Goal: Check status: Check status

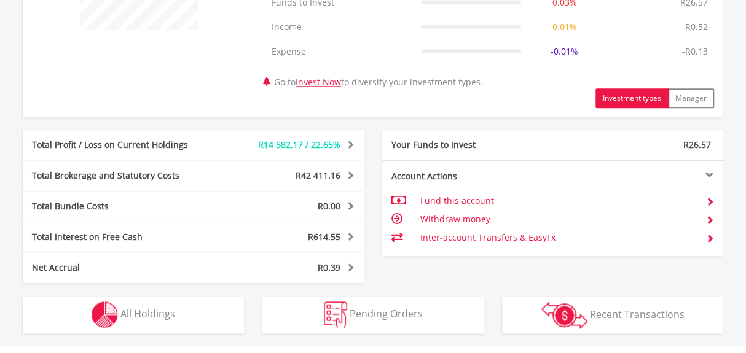
scroll to position [670, 0]
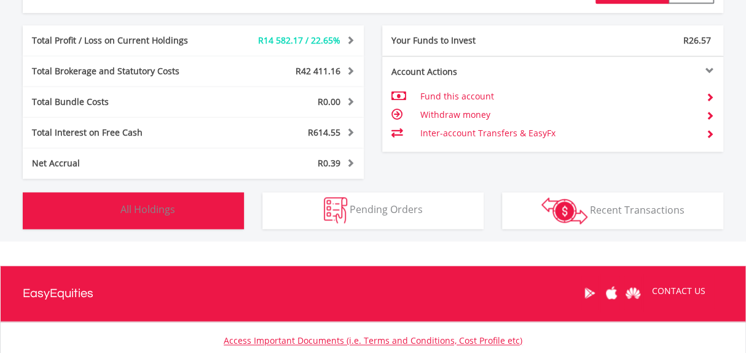
click at [107, 208] on img "button" at bounding box center [105, 210] width 26 height 26
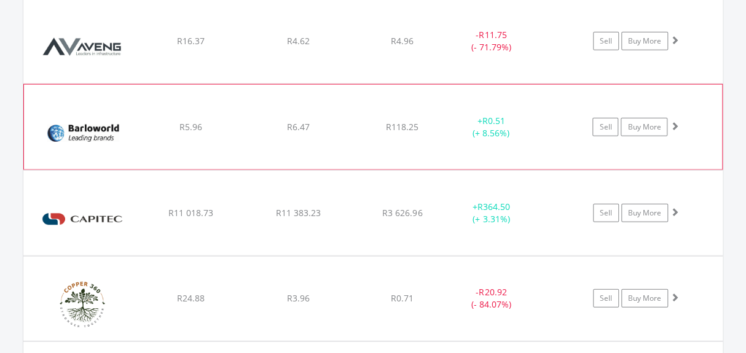
scroll to position [1271, 0]
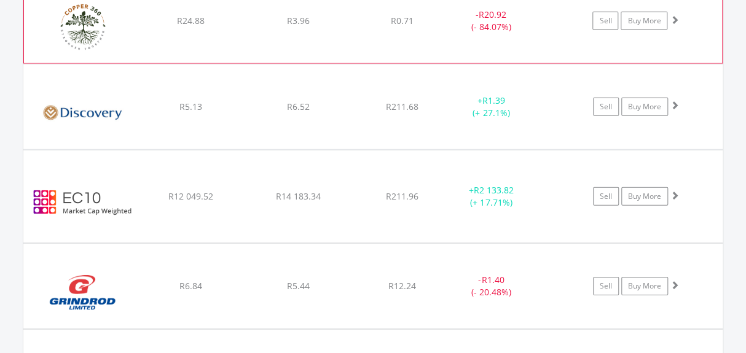
scroll to position [1550, 0]
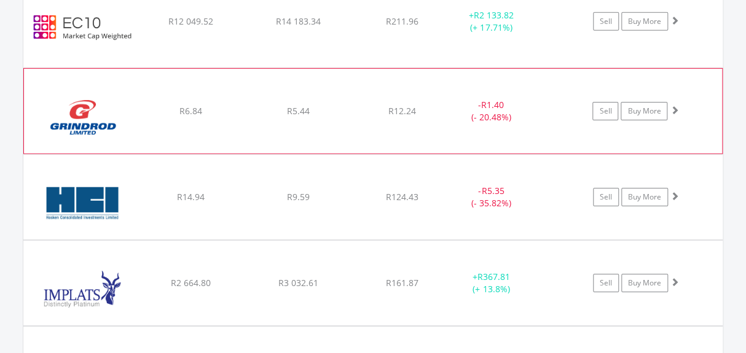
scroll to position [1774, 0]
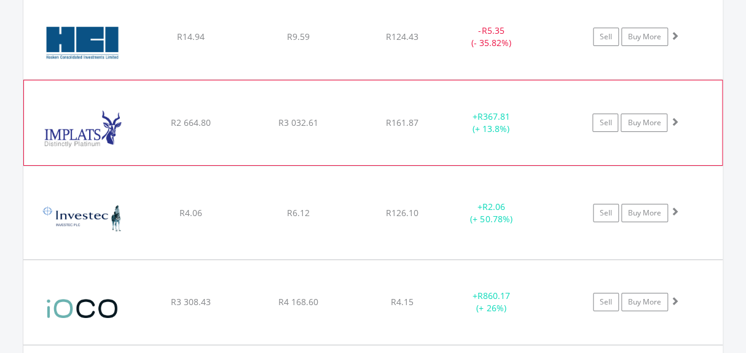
scroll to position [1886, 0]
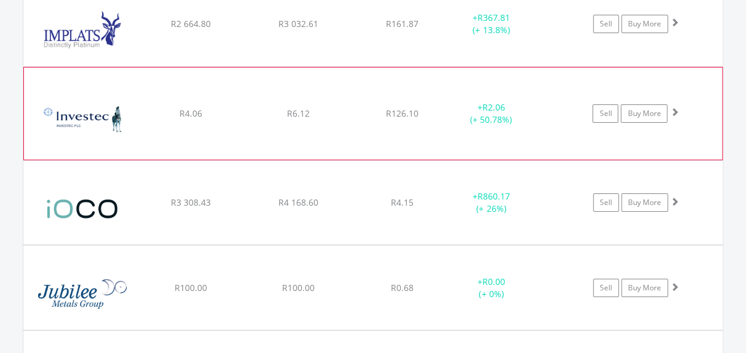
scroll to position [1998, 0]
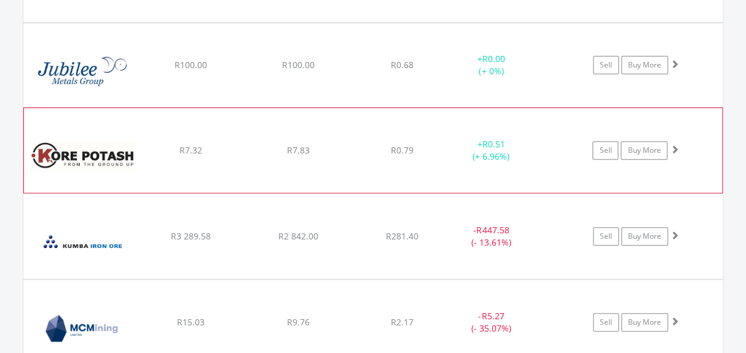
scroll to position [2221, 0]
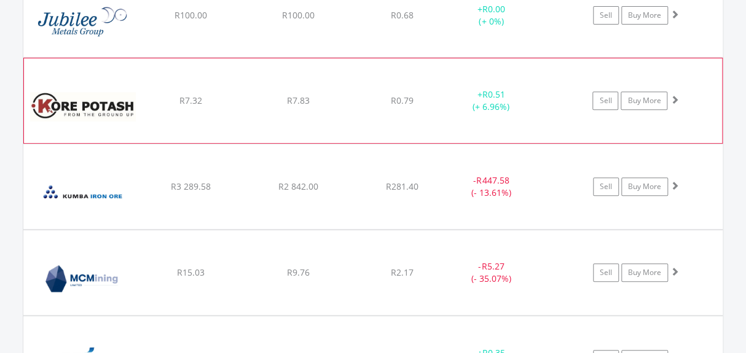
scroll to position [2277, 0]
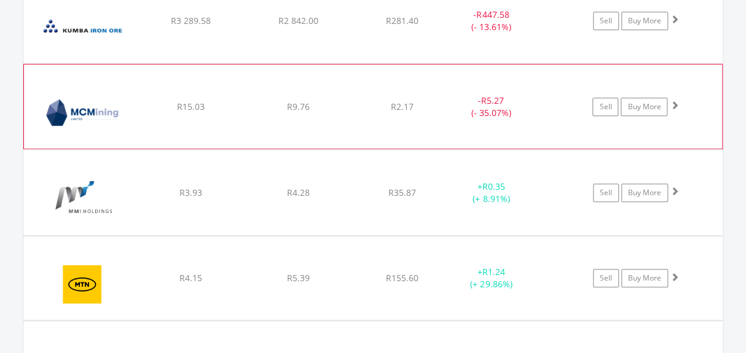
scroll to position [2444, 0]
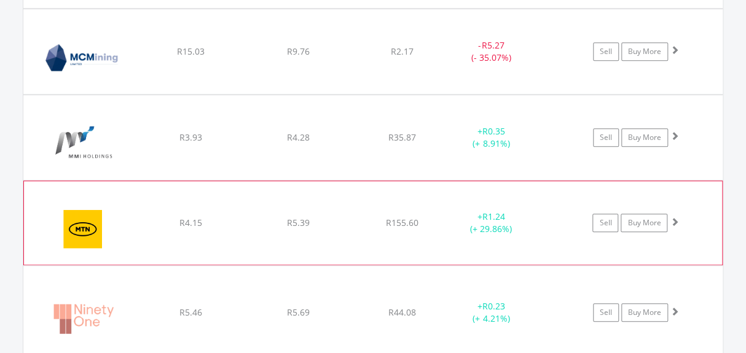
scroll to position [2500, 0]
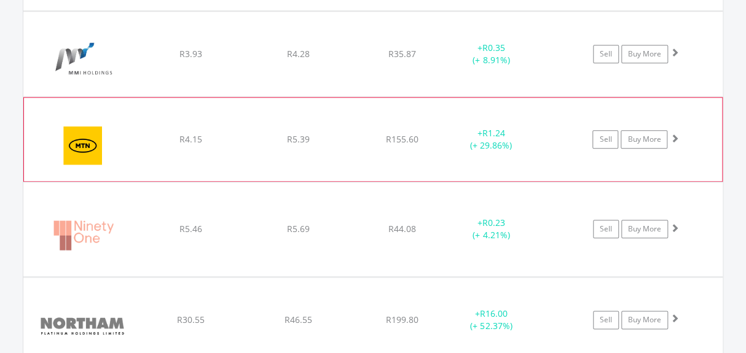
scroll to position [2612, 0]
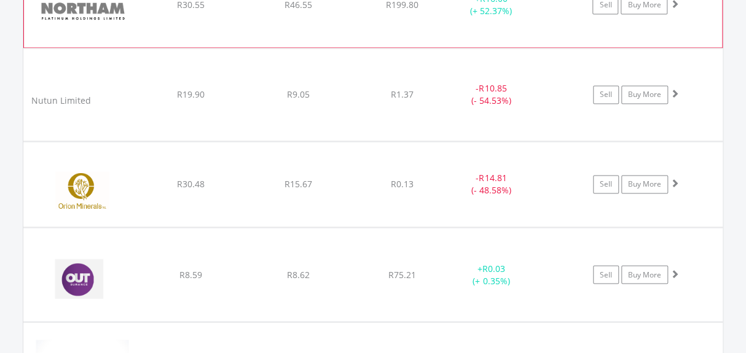
scroll to position [2891, 0]
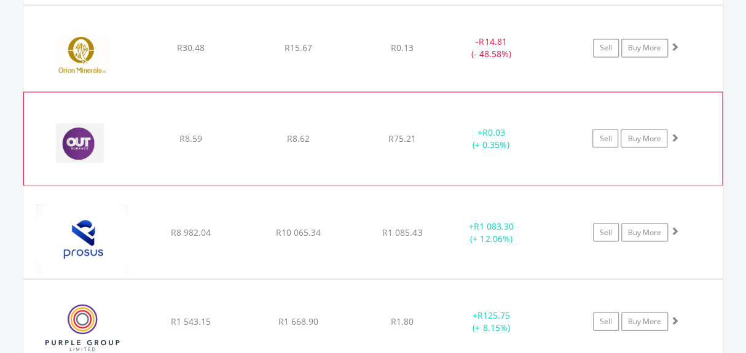
scroll to position [3059, 0]
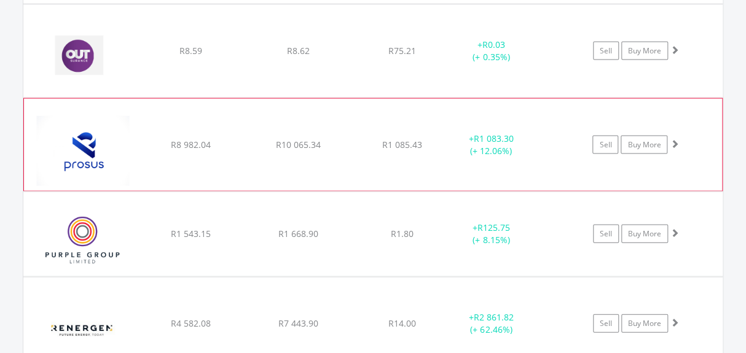
scroll to position [3115, 0]
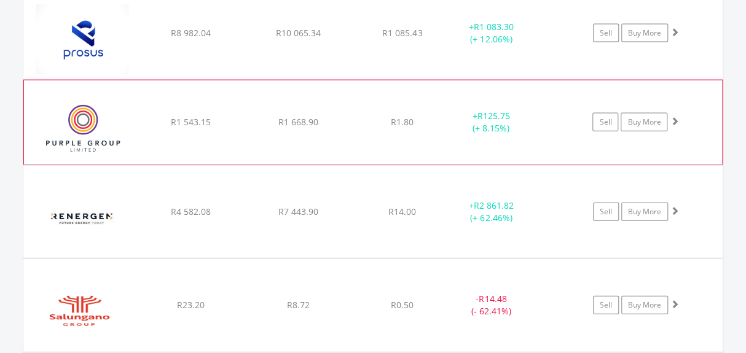
scroll to position [3227, 0]
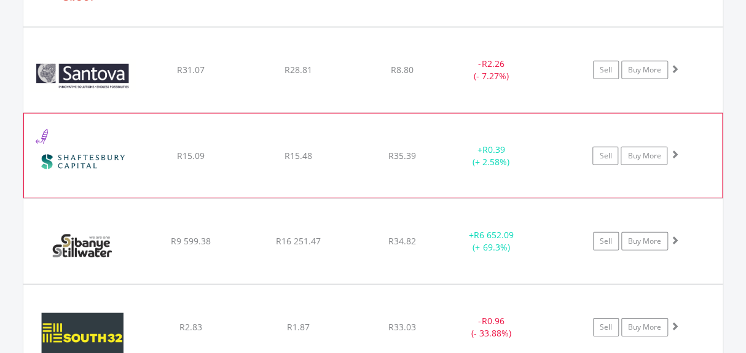
scroll to position [3562, 0]
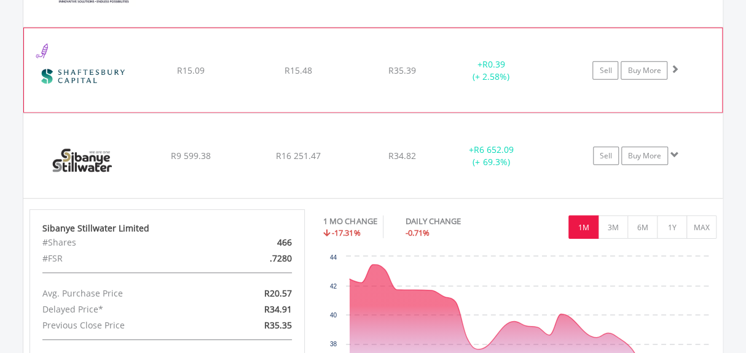
scroll to position [3618, 0]
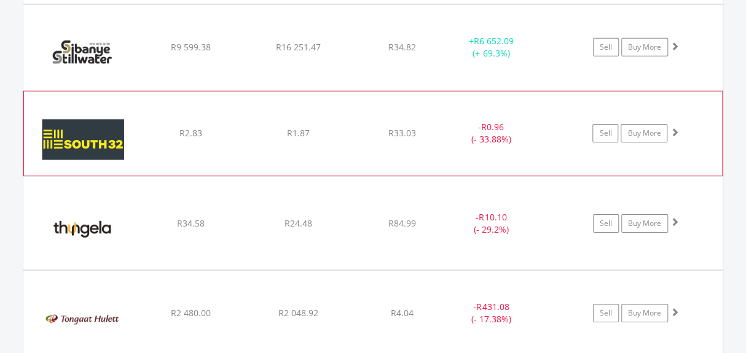
scroll to position [3730, 0]
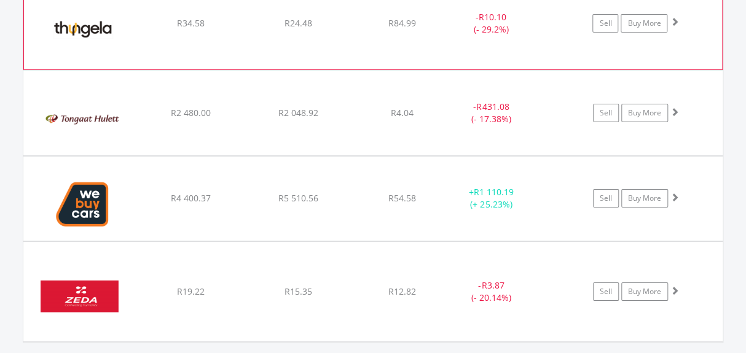
scroll to position [3953, 0]
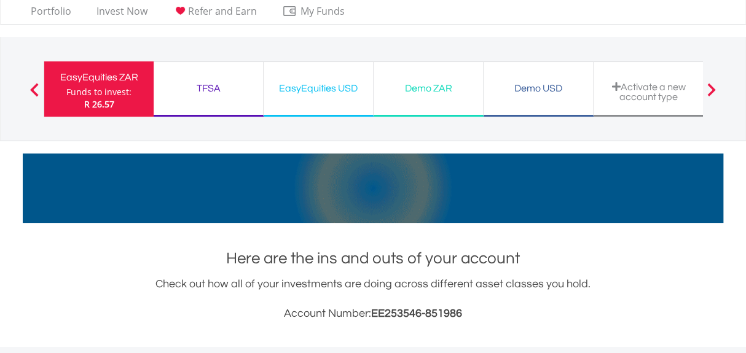
scroll to position [0, 0]
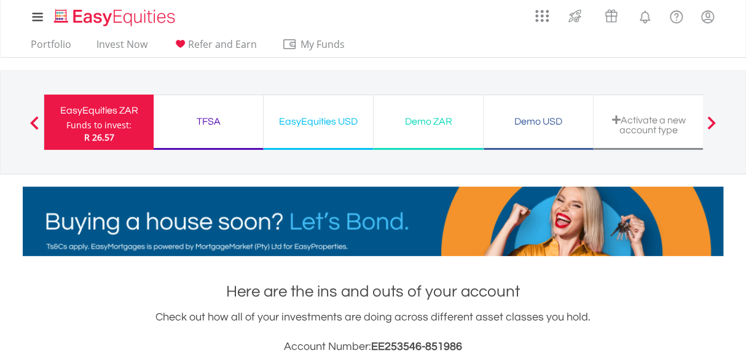
click at [326, 125] on div "EasyEquities USD" at bounding box center [318, 121] width 95 height 17
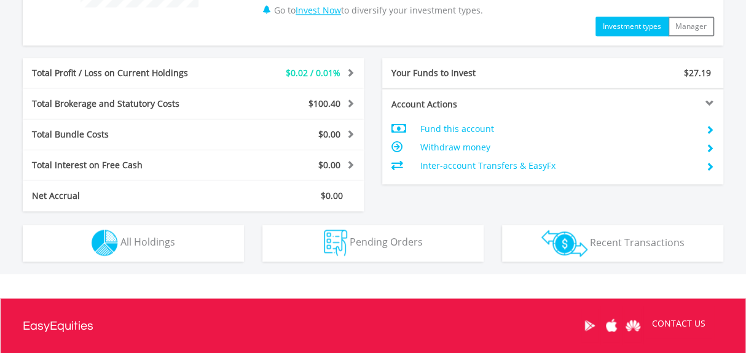
scroll to position [615, 0]
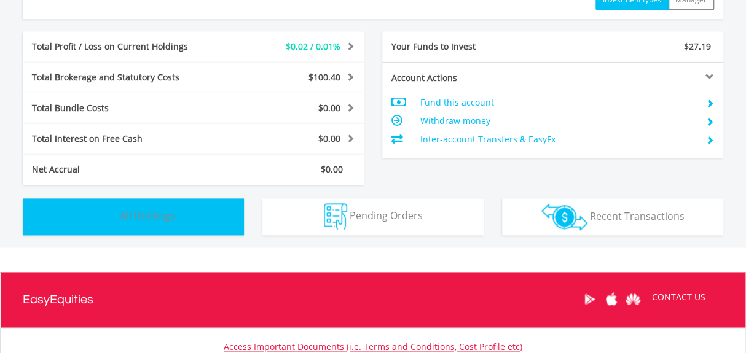
click at [132, 212] on span "All Holdings" at bounding box center [147, 216] width 55 height 14
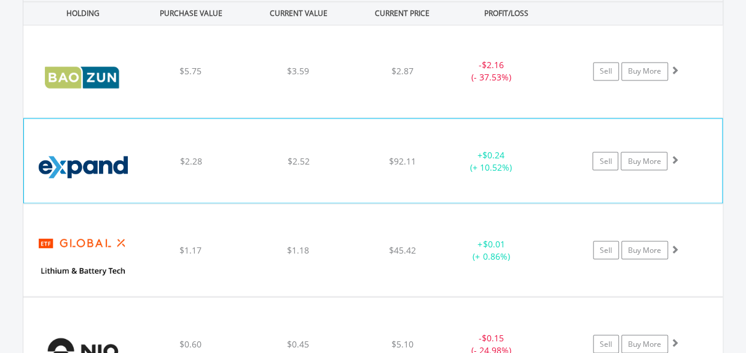
scroll to position [942, 0]
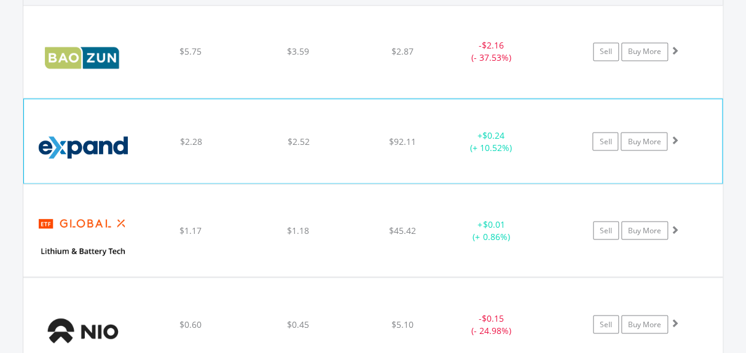
click at [347, 98] on div "﻿ Expand Energy Corp $2.28 $2.52 $92.11 + $0.24 (+ 10.52%) Sell Buy More" at bounding box center [372, 52] width 699 height 92
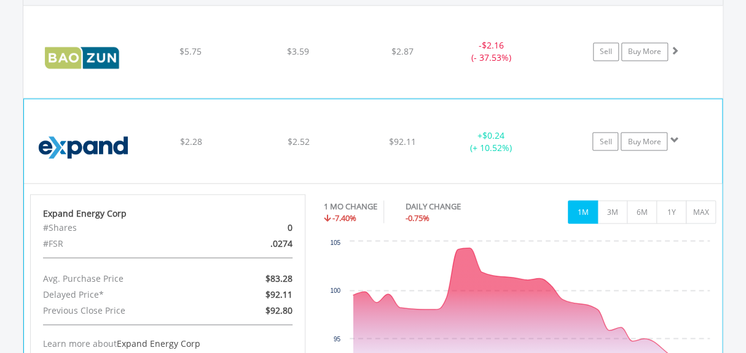
click at [347, 98] on div "﻿ Expand Energy Corp $2.28 $2.52 $92.11 + $0.24 (+ 10.52%) Sell Buy More" at bounding box center [372, 52] width 699 height 92
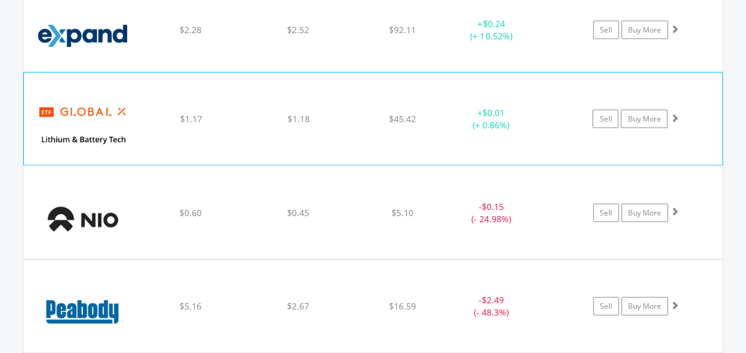
scroll to position [1054, 0]
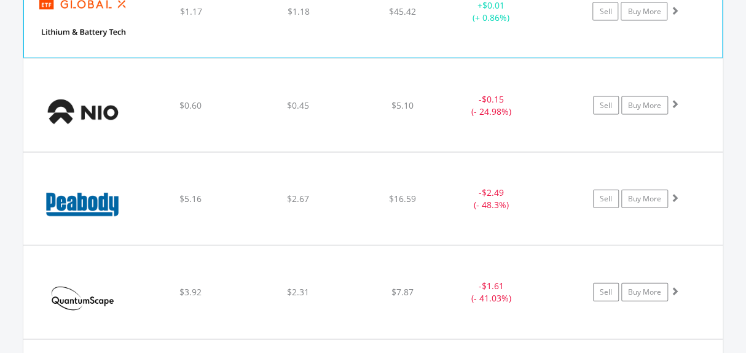
scroll to position [1166, 0]
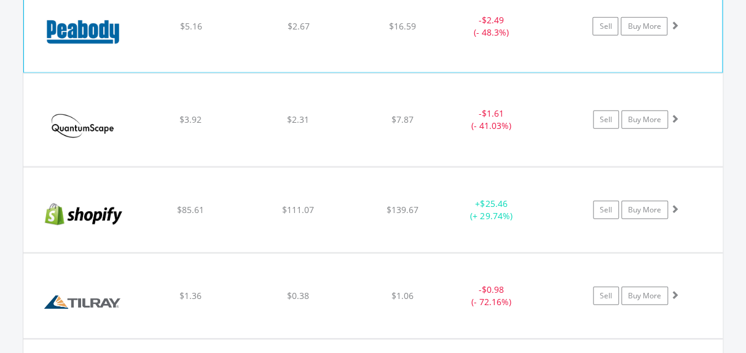
scroll to position [1389, 0]
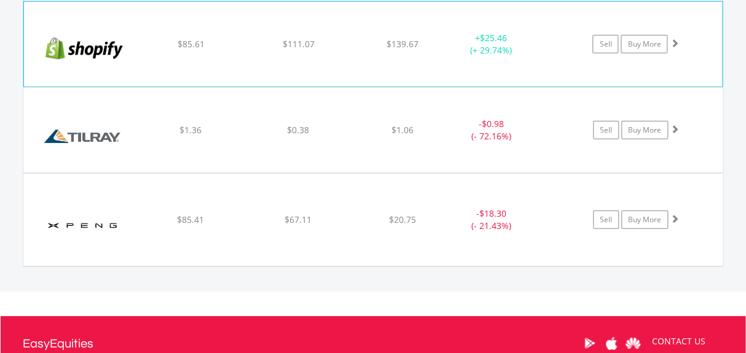
scroll to position [1501, 0]
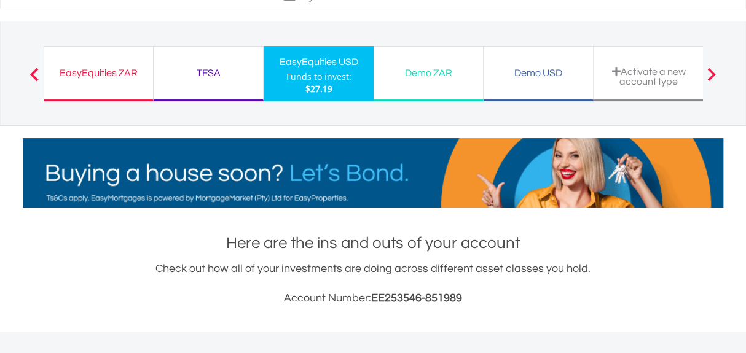
scroll to position [0, 0]
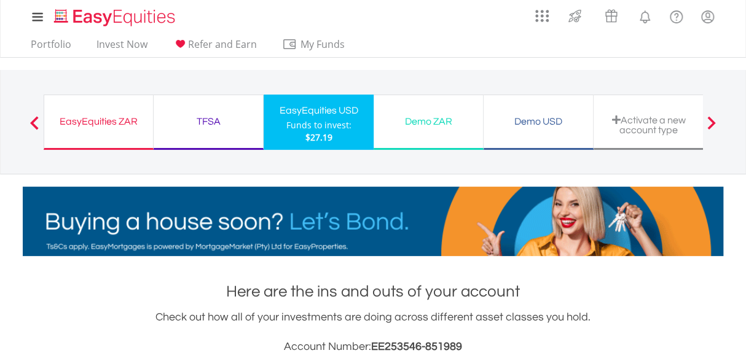
click at [97, 120] on div "EasyEquities ZAR" at bounding box center [99, 121] width 94 height 17
